Goal: Information Seeking & Learning: Learn about a topic

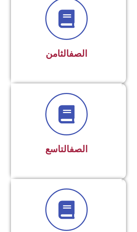
scroll to position [845, 0]
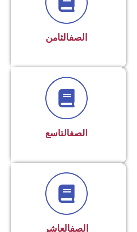
click at [88, 133] on link "الصف" at bounding box center [79, 133] width 18 height 11
click at [114, 134] on div "الصف التاسع" at bounding box center [66, 115] width 111 height 96
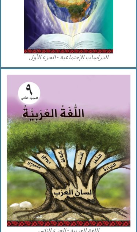
scroll to position [678, 0]
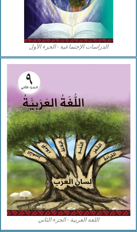
click at [104, 111] on img at bounding box center [69, 140] width 124 height 152
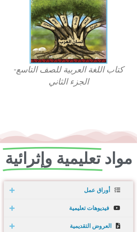
scroll to position [231, 0]
click at [105, 48] on img at bounding box center [69, 16] width 78 height 95
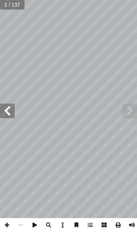
click at [10, 117] on span at bounding box center [7, 111] width 15 height 15
click at [12, 112] on span at bounding box center [7, 111] width 15 height 15
click at [6, 117] on span at bounding box center [7, 111] width 15 height 15
click at [6, 115] on span at bounding box center [7, 111] width 15 height 15
click at [7, 118] on span at bounding box center [7, 111] width 15 height 15
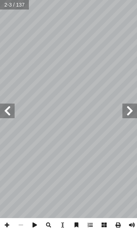
click at [8, 118] on span at bounding box center [7, 111] width 15 height 15
click at [8, 110] on span at bounding box center [7, 111] width 15 height 15
click at [7, 111] on span at bounding box center [7, 111] width 15 height 15
click at [5, 105] on span at bounding box center [7, 111] width 15 height 15
click at [9, 114] on span at bounding box center [7, 111] width 15 height 15
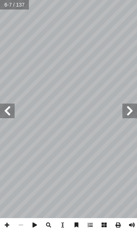
click at [10, 111] on span at bounding box center [7, 111] width 15 height 15
click at [9, 110] on span at bounding box center [7, 111] width 15 height 15
click at [7, 109] on span at bounding box center [7, 111] width 15 height 15
click at [7, 111] on span at bounding box center [7, 111] width 15 height 15
click at [6, 112] on span at bounding box center [7, 111] width 15 height 15
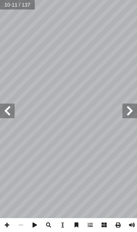
click at [7, 109] on span at bounding box center [7, 111] width 15 height 15
click at [8, 110] on span at bounding box center [7, 111] width 15 height 15
click at [8, 113] on span at bounding box center [7, 111] width 15 height 15
click at [7, 111] on span at bounding box center [7, 111] width 15 height 15
click at [8, 111] on span at bounding box center [7, 111] width 15 height 15
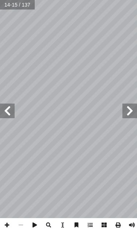
click at [8, 113] on span at bounding box center [7, 111] width 15 height 15
click at [7, 111] on span at bounding box center [7, 111] width 15 height 15
click at [126, 108] on span at bounding box center [130, 111] width 15 height 15
click at [128, 110] on span at bounding box center [130, 111] width 15 height 15
click at [128, 111] on span at bounding box center [130, 111] width 15 height 15
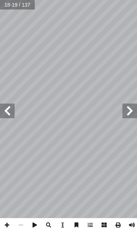
click at [128, 113] on span at bounding box center [130, 111] width 15 height 15
click at [126, 114] on span at bounding box center [130, 111] width 15 height 15
click at [124, 114] on span at bounding box center [130, 111] width 15 height 15
click at [135, 108] on span at bounding box center [130, 111] width 15 height 15
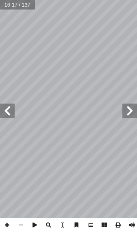
click at [129, 108] on span at bounding box center [130, 111] width 15 height 15
click at [129, 111] on span at bounding box center [130, 111] width 15 height 15
click at [6, 109] on span at bounding box center [7, 111] width 15 height 15
click at [130, 110] on span at bounding box center [130, 111] width 15 height 15
click at [132, 109] on span at bounding box center [130, 111] width 15 height 15
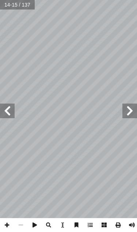
click at [132, 110] on span at bounding box center [130, 111] width 15 height 15
click at [128, 115] on span at bounding box center [130, 111] width 15 height 15
click at [127, 114] on span at bounding box center [130, 111] width 15 height 15
click at [126, 114] on span at bounding box center [130, 111] width 15 height 15
click at [128, 113] on span at bounding box center [130, 111] width 15 height 15
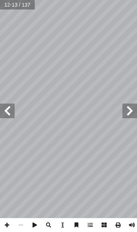
click at [128, 112] on span at bounding box center [130, 111] width 15 height 15
click at [126, 113] on span at bounding box center [130, 111] width 15 height 15
click at [128, 112] on span at bounding box center [130, 111] width 15 height 15
click at [128, 111] on span at bounding box center [130, 111] width 15 height 15
click at [133, 108] on span at bounding box center [130, 111] width 15 height 15
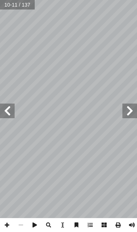
click at [131, 109] on span at bounding box center [130, 111] width 15 height 15
click at [130, 110] on span at bounding box center [130, 111] width 15 height 15
click at [135, 109] on span at bounding box center [130, 111] width 15 height 15
click at [128, 104] on span at bounding box center [130, 111] width 15 height 15
click at [127, 105] on span at bounding box center [130, 111] width 15 height 15
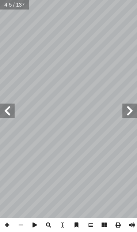
click at [126, 105] on span at bounding box center [130, 111] width 15 height 15
click at [126, 112] on span at bounding box center [130, 111] width 15 height 15
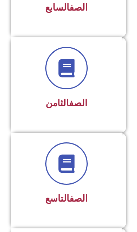
scroll to position [781, 0]
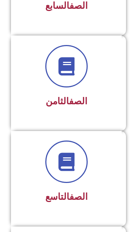
click at [89, 185] on div "الصف التاسع" at bounding box center [67, 174] width 92 height 66
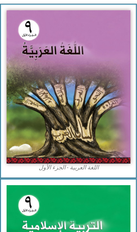
scroll to position [122, 0]
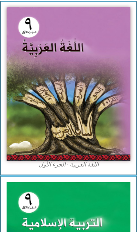
click at [105, 124] on img at bounding box center [69, 84] width 124 height 154
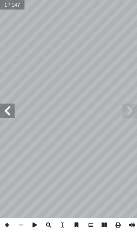
click at [11, 114] on span at bounding box center [7, 111] width 15 height 15
click at [10, 117] on span at bounding box center [7, 111] width 15 height 15
click at [9, 118] on span at bounding box center [7, 111] width 15 height 15
click at [7, 118] on span at bounding box center [7, 111] width 15 height 15
click at [9, 118] on span at bounding box center [7, 111] width 15 height 15
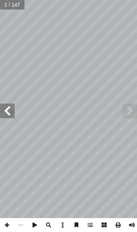
click at [10, 118] on span at bounding box center [7, 111] width 15 height 15
click at [10, 117] on span at bounding box center [7, 111] width 15 height 15
click at [11, 115] on span at bounding box center [7, 111] width 15 height 15
click at [11, 114] on span at bounding box center [7, 111] width 15 height 15
click at [10, 113] on span at bounding box center [7, 111] width 15 height 15
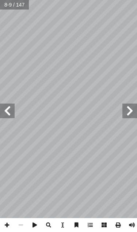
click at [126, 105] on span at bounding box center [130, 111] width 15 height 15
click at [5, 108] on span at bounding box center [7, 111] width 15 height 15
click at [10, 108] on span at bounding box center [7, 111] width 15 height 15
click at [126, 112] on span at bounding box center [130, 111] width 15 height 15
click at [14, 113] on span at bounding box center [7, 111] width 15 height 15
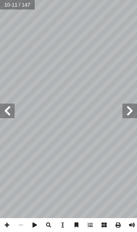
click at [10, 111] on span at bounding box center [7, 111] width 15 height 15
click at [13, 108] on span at bounding box center [7, 111] width 15 height 15
click at [9, 110] on span at bounding box center [7, 111] width 15 height 15
click at [129, 104] on span at bounding box center [130, 111] width 15 height 15
click at [124, 114] on span at bounding box center [130, 111] width 15 height 15
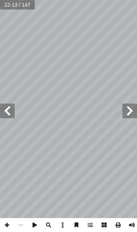
click at [8, 105] on span at bounding box center [7, 111] width 15 height 15
click at [10, 107] on span at bounding box center [7, 111] width 15 height 15
click at [11, 114] on span at bounding box center [7, 111] width 15 height 15
click at [12, 110] on span at bounding box center [7, 111] width 15 height 15
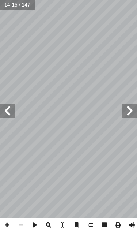
click at [9, 111] on span at bounding box center [7, 111] width 15 height 15
click at [13, 113] on span at bounding box center [7, 111] width 15 height 15
click at [12, 111] on span at bounding box center [7, 111] width 15 height 15
click at [11, 108] on span at bounding box center [7, 111] width 15 height 15
click at [8, 109] on span at bounding box center [7, 111] width 15 height 15
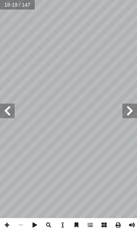
click at [10, 111] on span at bounding box center [7, 111] width 15 height 15
click at [11, 111] on span at bounding box center [7, 111] width 15 height 15
click at [8, 110] on span at bounding box center [7, 111] width 15 height 15
click at [12, 110] on span at bounding box center [7, 111] width 15 height 15
click at [14, 110] on span at bounding box center [7, 111] width 15 height 15
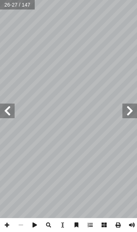
click at [10, 108] on span at bounding box center [7, 111] width 15 height 15
click at [12, 111] on span at bounding box center [7, 111] width 15 height 15
click at [6, 105] on span at bounding box center [7, 111] width 15 height 15
click at [135, 114] on span at bounding box center [130, 111] width 15 height 15
click at [12, 104] on span at bounding box center [7, 111] width 15 height 15
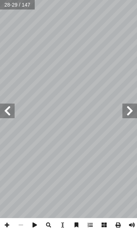
click at [10, 105] on span at bounding box center [7, 111] width 15 height 15
click at [11, 107] on span at bounding box center [7, 111] width 15 height 15
click at [133, 115] on span at bounding box center [130, 111] width 15 height 15
click at [10, 109] on span at bounding box center [7, 111] width 15 height 15
click at [12, 110] on span at bounding box center [7, 111] width 15 height 15
